Goal: Task Accomplishment & Management: Use online tool/utility

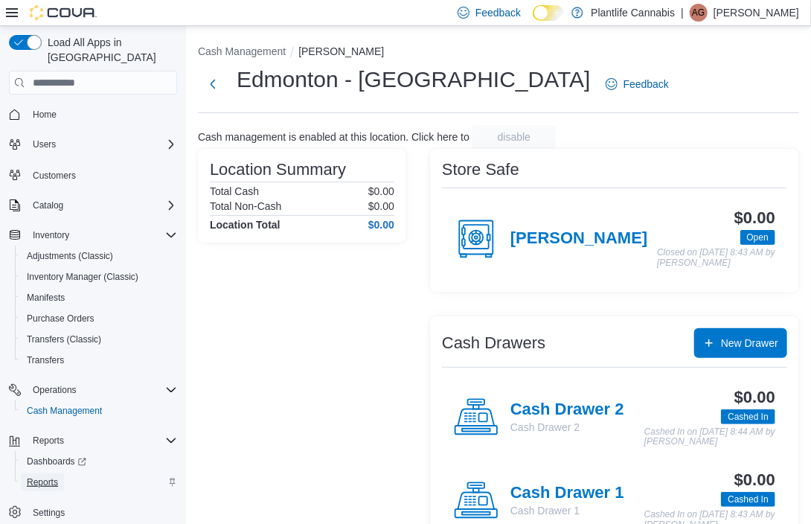
click at [37, 476] on span "Reports" at bounding box center [42, 482] width 31 height 12
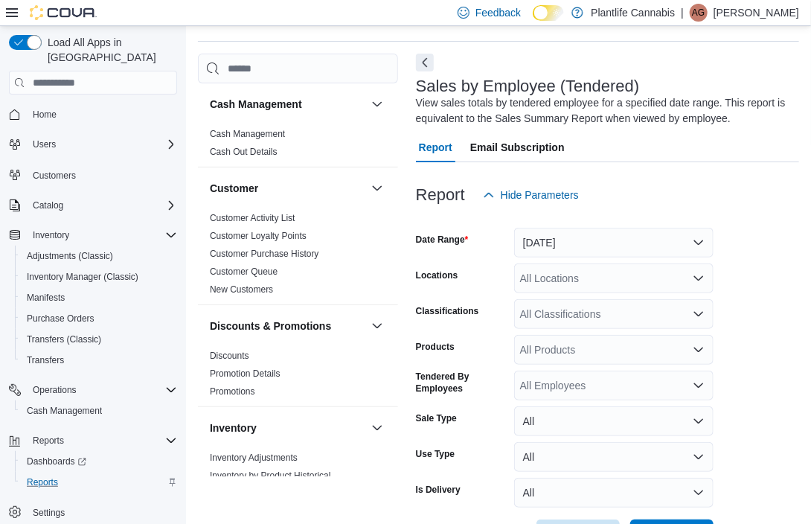
scroll to position [50, 0]
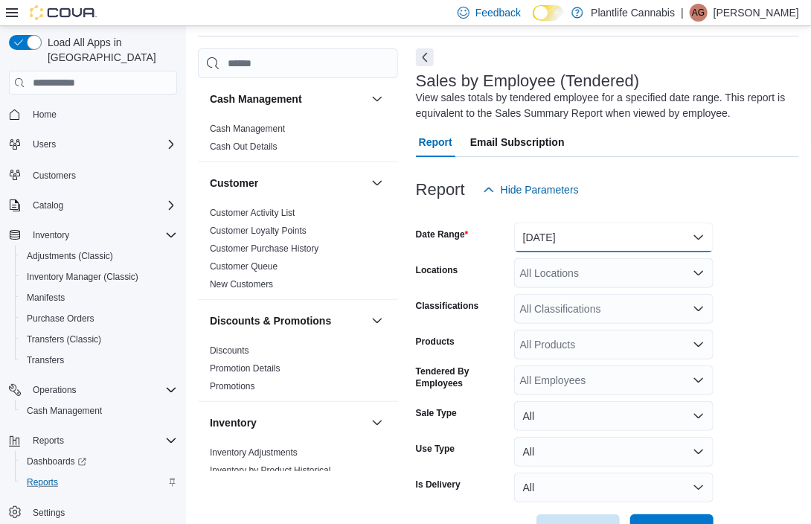
click at [554, 235] on button "[DATE]" at bounding box center [613, 238] width 199 height 30
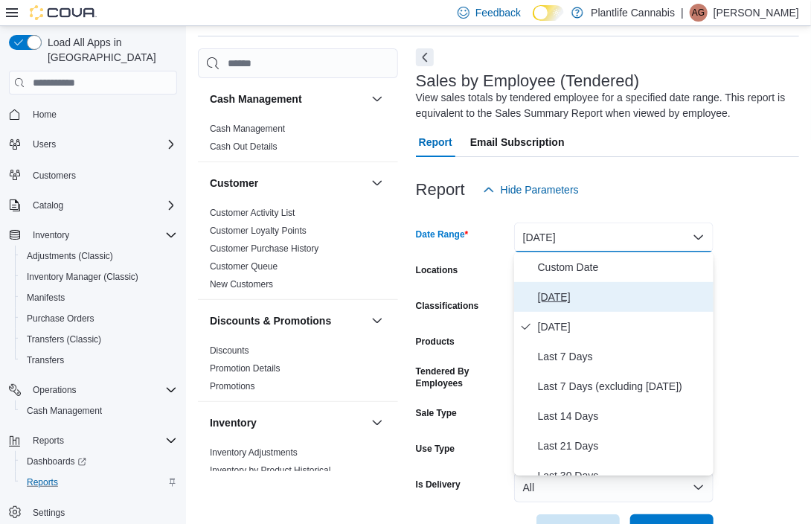
click at [575, 290] on span "[DATE]" at bounding box center [623, 297] width 170 height 18
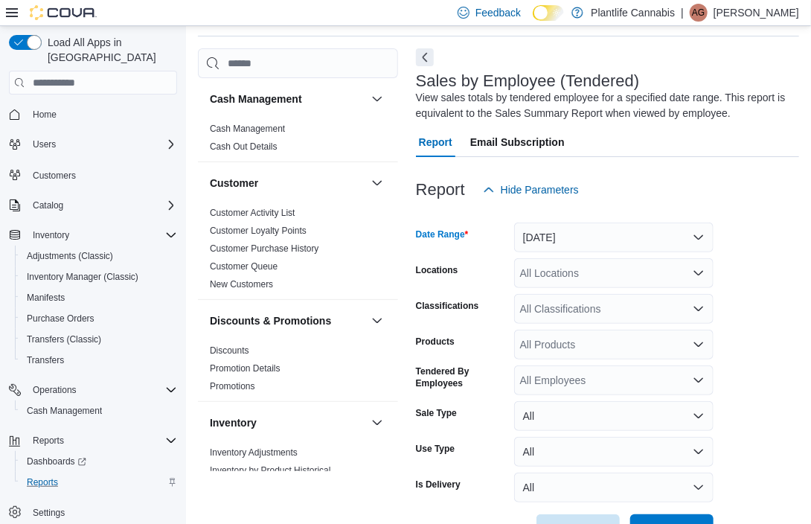
click at [603, 276] on div "All Locations" at bounding box center [613, 273] width 199 height 30
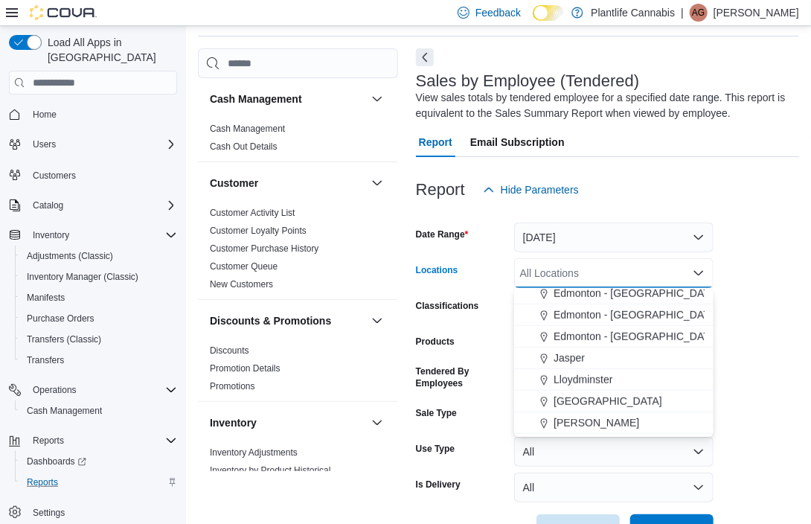
scroll to position [447, 0]
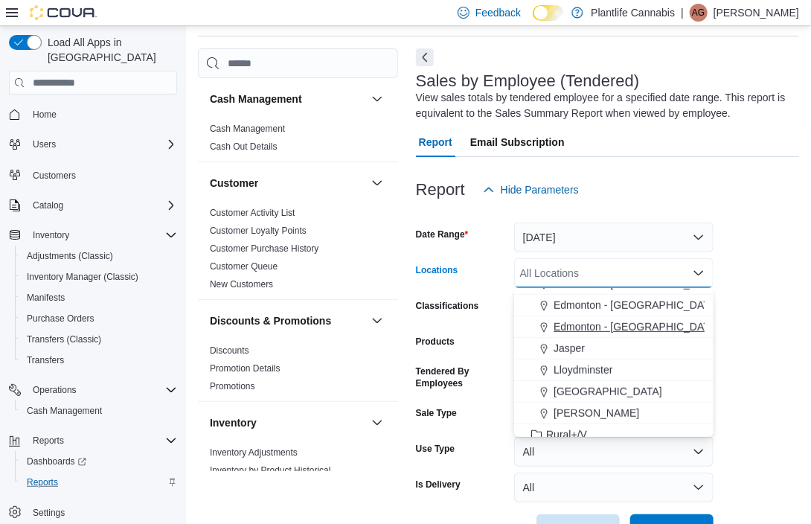
click at [641, 318] on button "Edmonton - [GEOGRAPHIC_DATA]" at bounding box center [613, 327] width 199 height 22
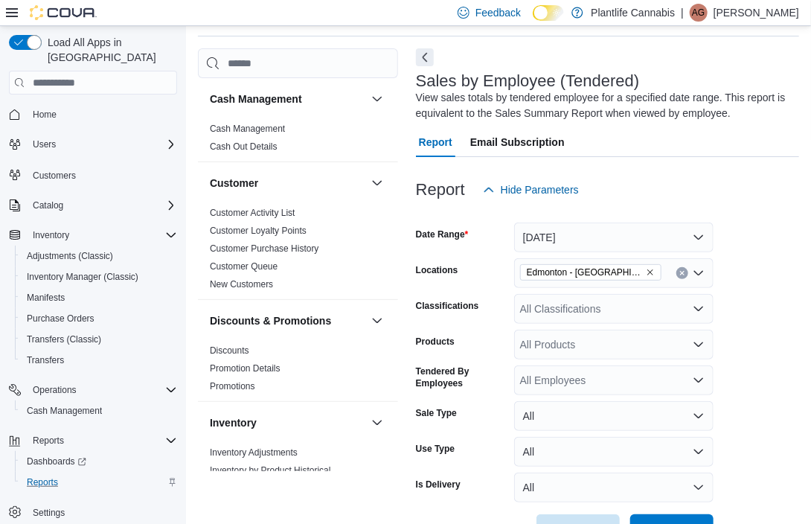
click at [740, 296] on form "Date Range [DATE] Locations [GEOGRAPHIC_DATA] - [GEOGRAPHIC_DATA] Classificatio…" at bounding box center [607, 374] width 383 height 339
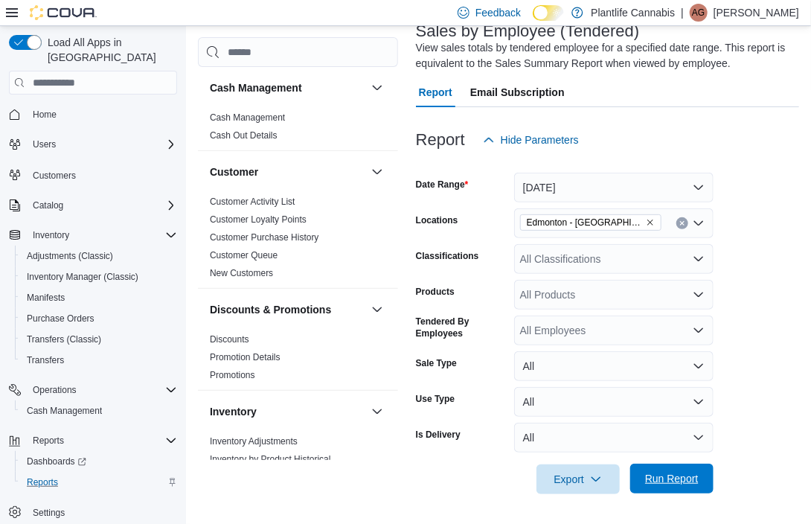
click at [688, 467] on span "Run Report" at bounding box center [671, 479] width 65 height 30
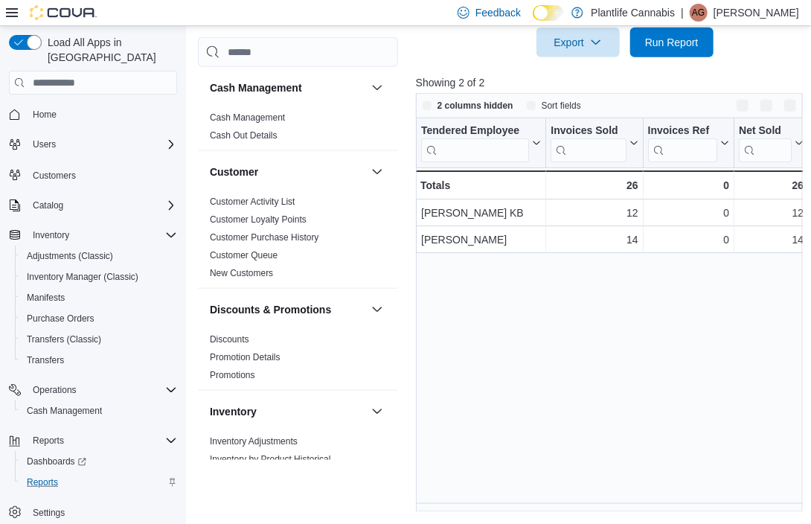
scroll to position [537, 0]
click at [459, 502] on div "Tendered Employee Click to view column header actions Invoices Sold Click to vi…" at bounding box center [611, 315] width 391 height 394
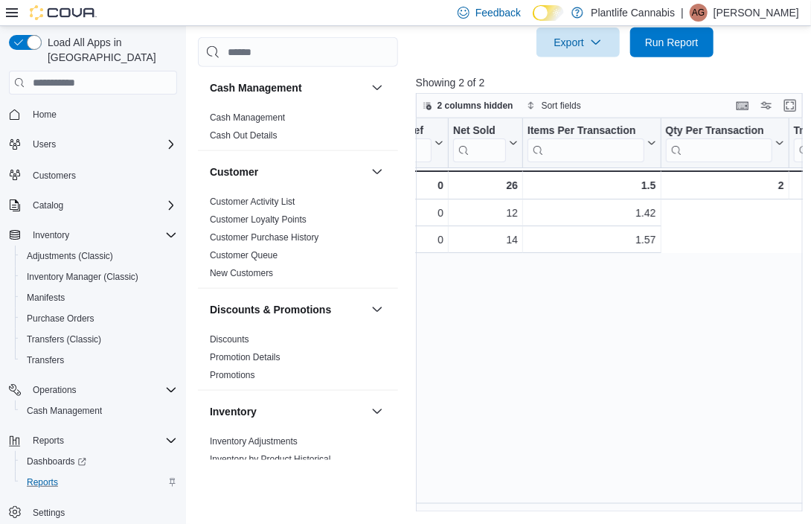
scroll to position [0, 0]
